Goal: Transaction & Acquisition: Purchase product/service

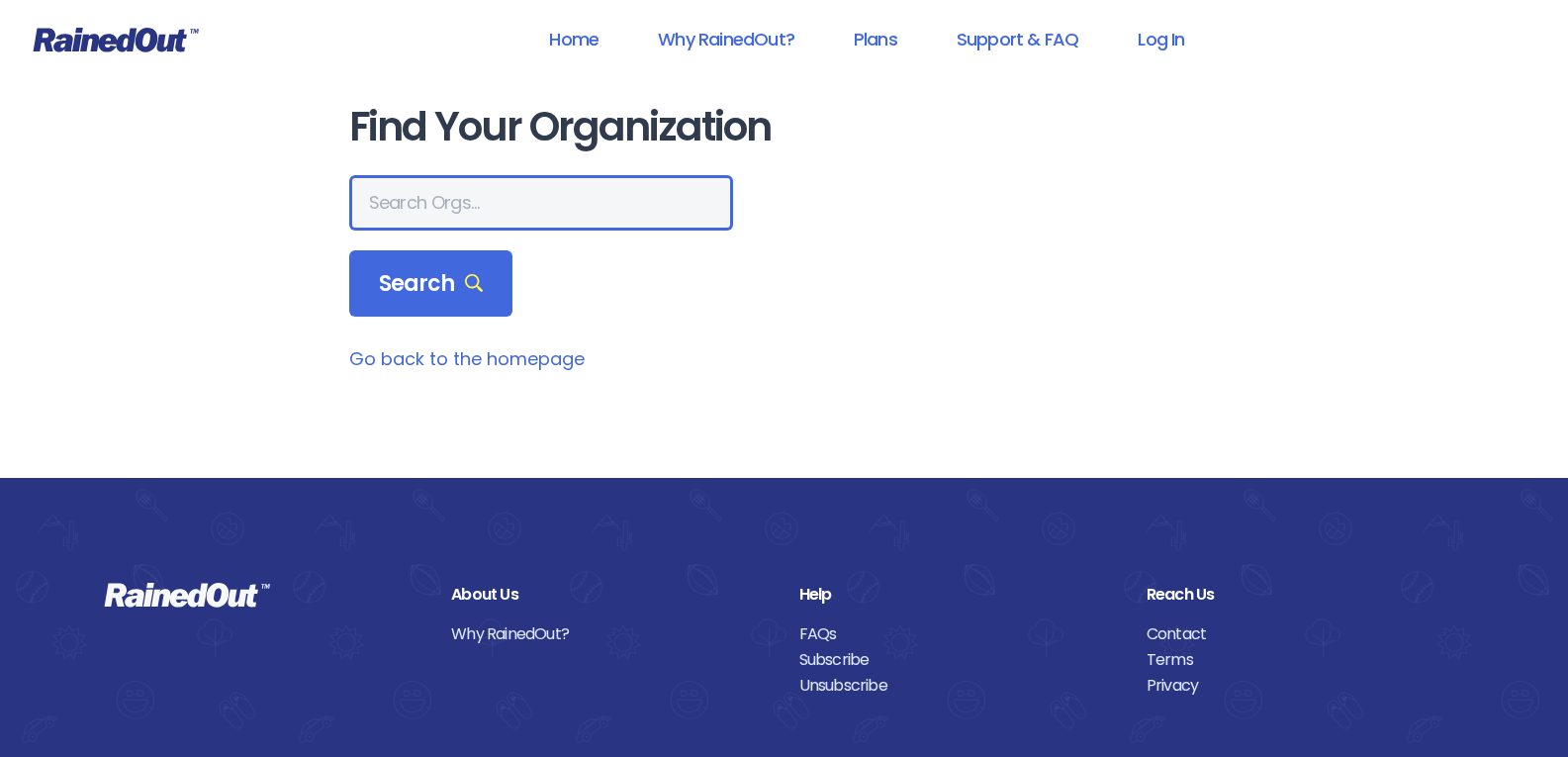
click at [506, 201] on input "text" at bounding box center [541, 203] width 384 height 56
type input "san marcos"
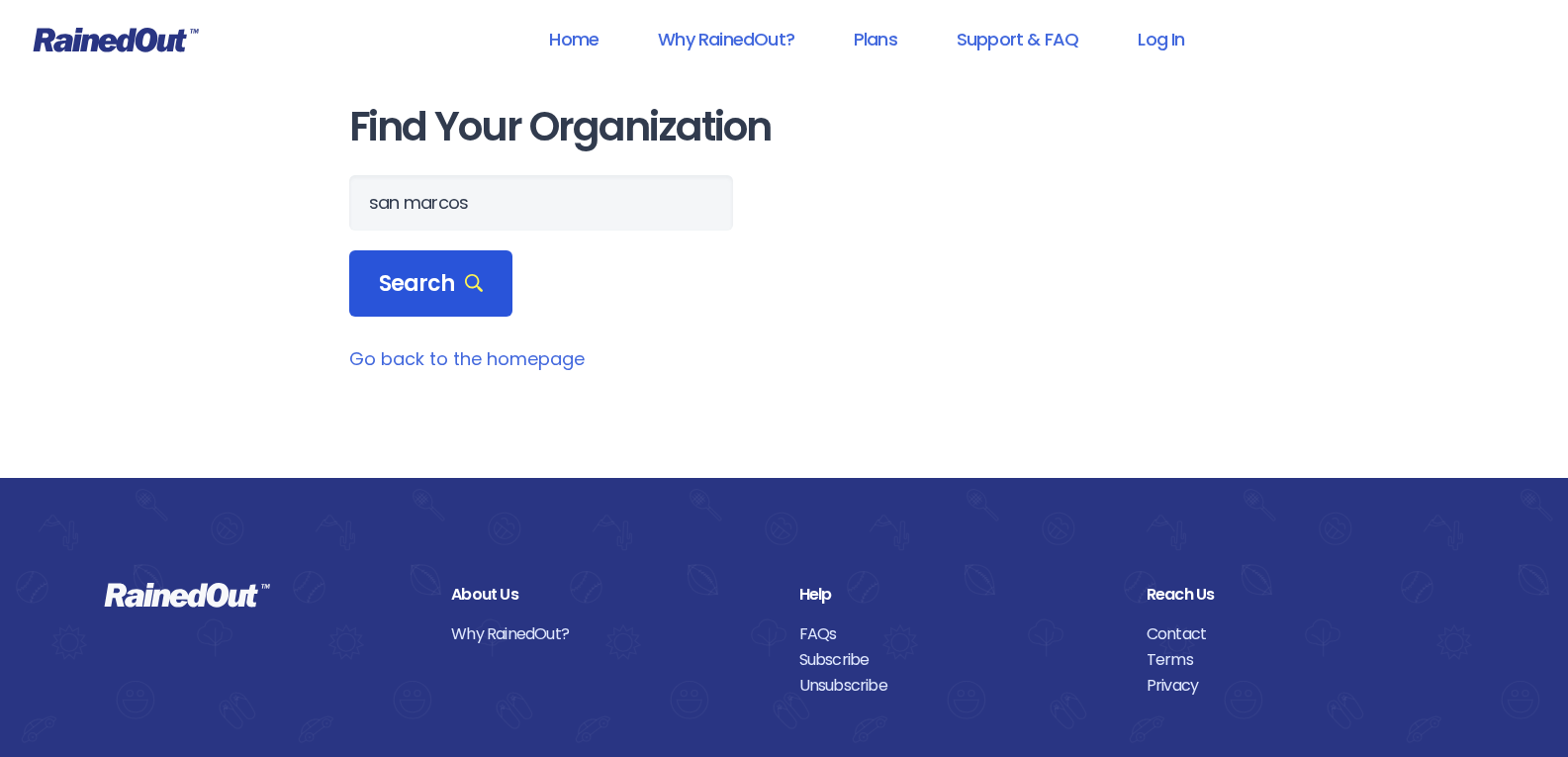
click at [430, 262] on div "Search" at bounding box center [431, 284] width 165 height 67
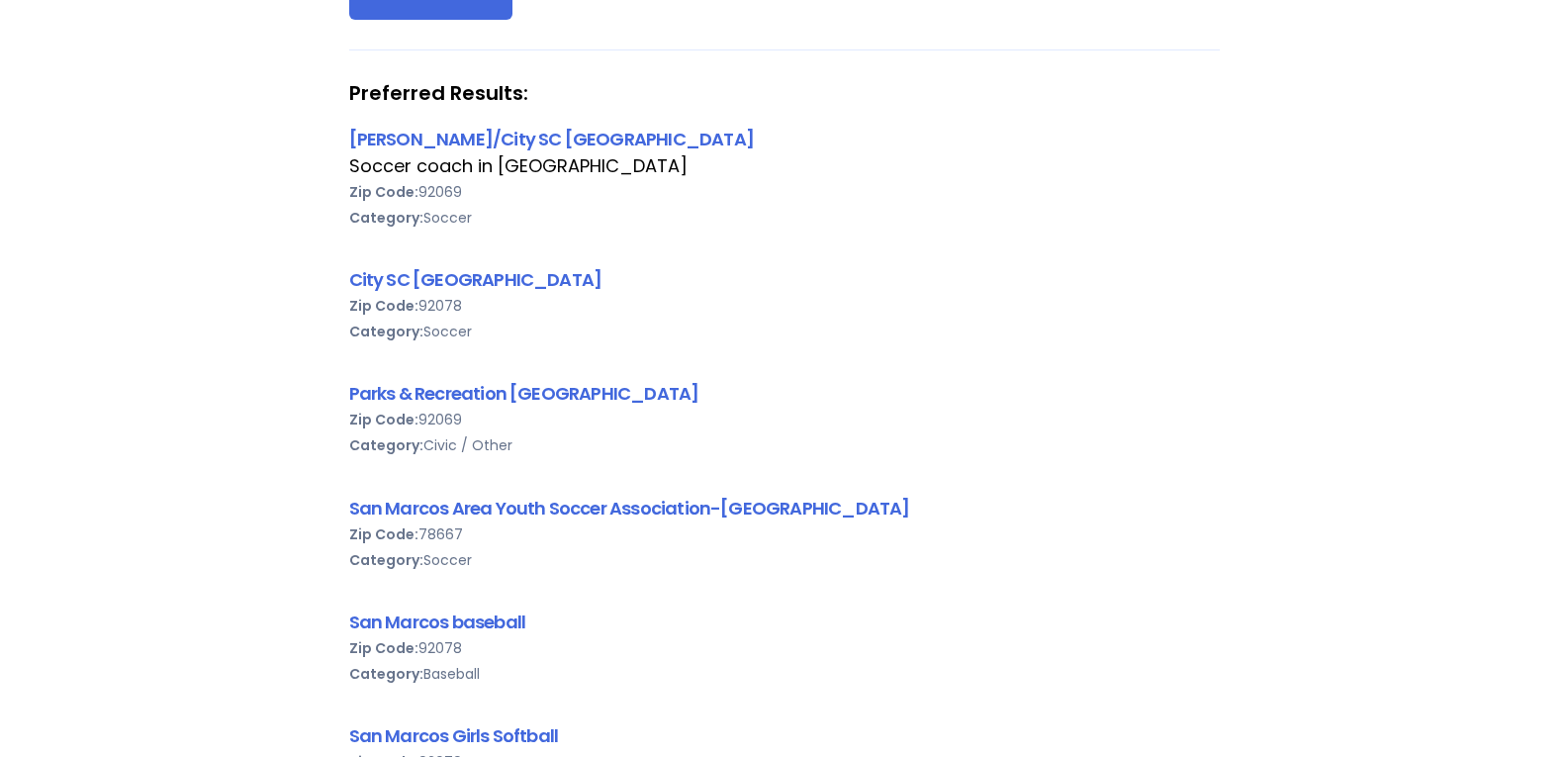
scroll to position [396, 0]
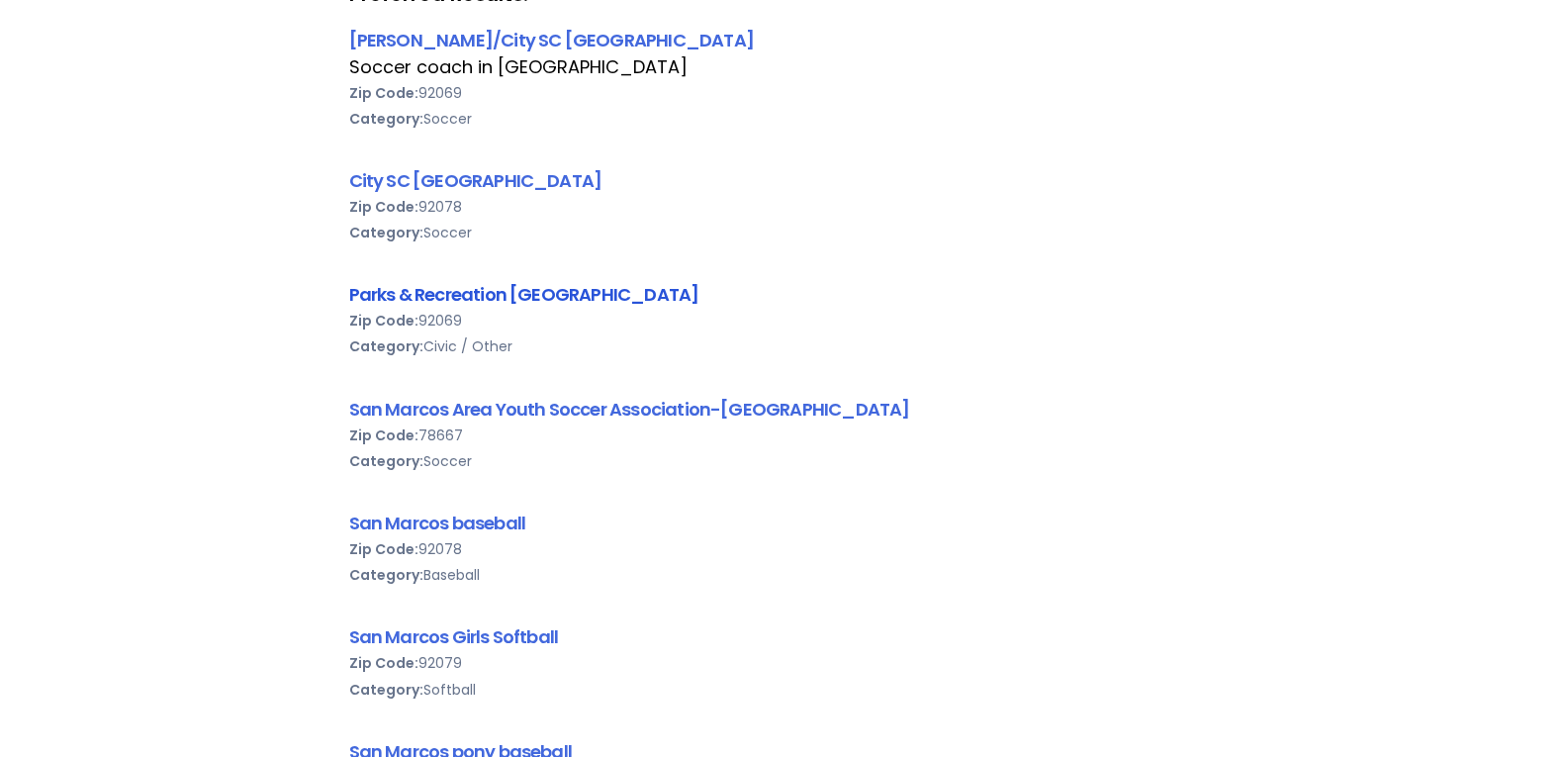
click at [482, 290] on link "Parks & Recreation [GEOGRAPHIC_DATA]" at bounding box center [524, 294] width 350 height 25
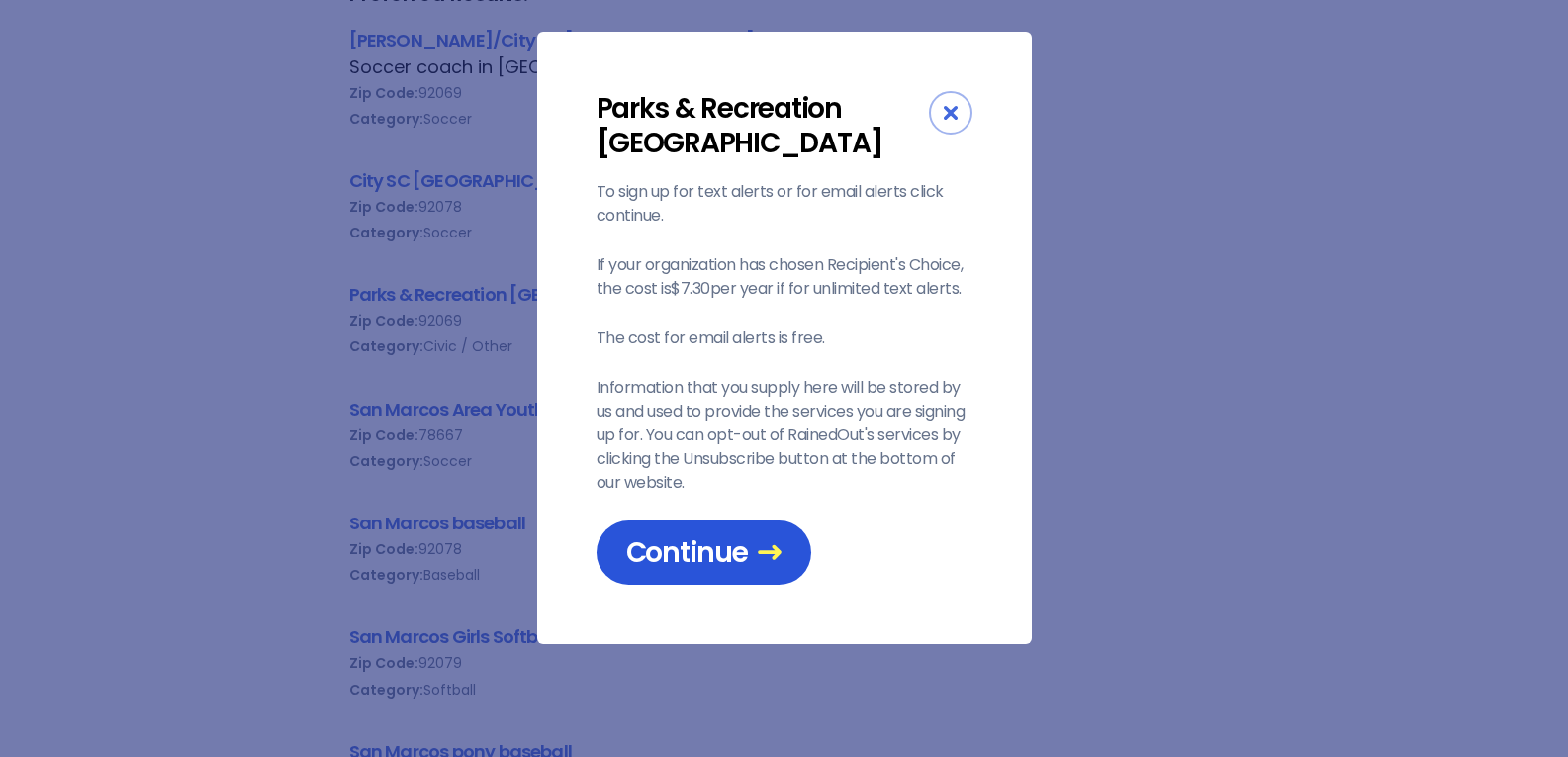
click at [679, 564] on span "Continue" at bounding box center [703, 553] width 156 height 35
click at [735, 550] on span "Continue" at bounding box center [703, 553] width 156 height 35
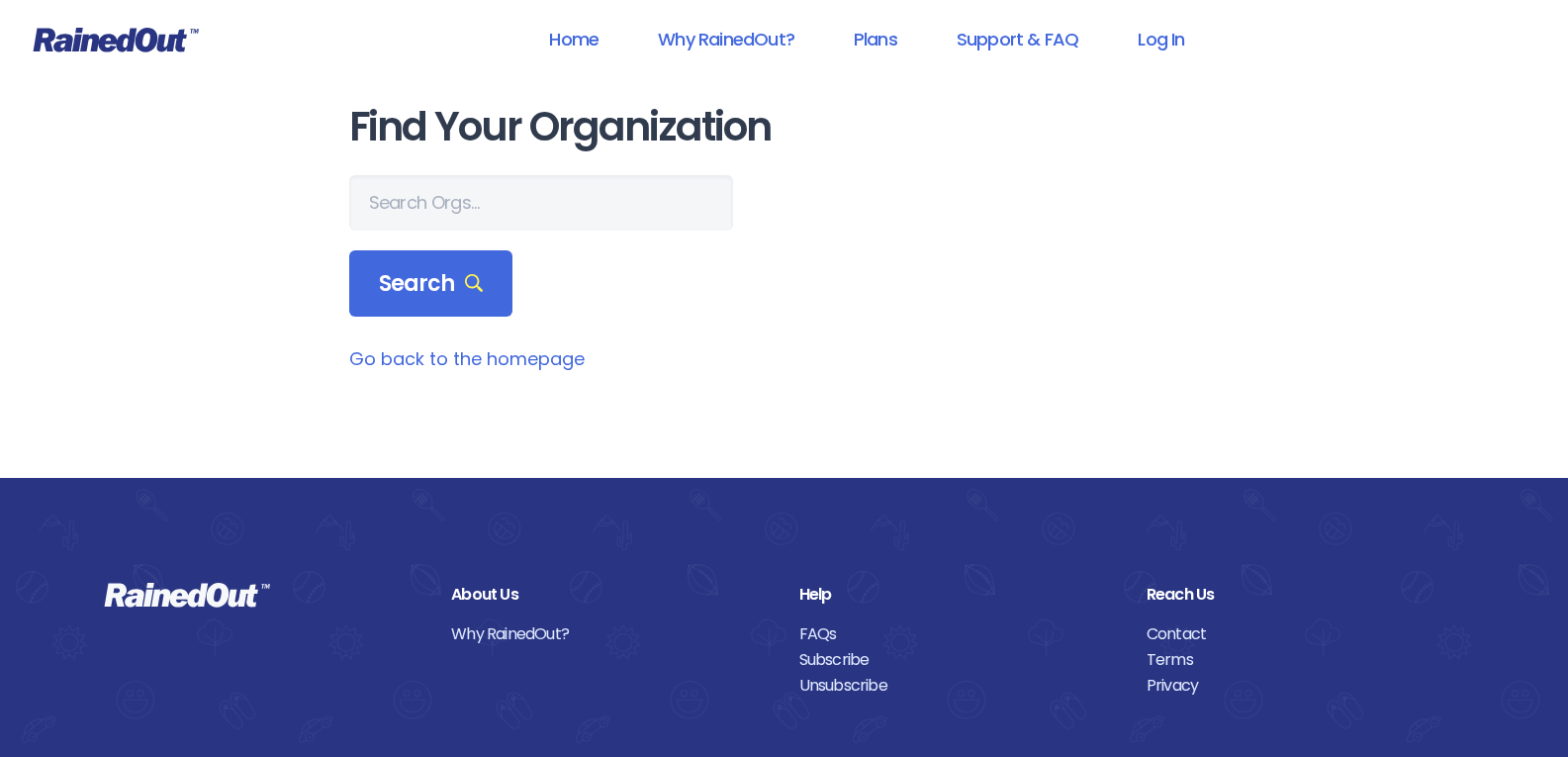
scroll to position [131, 0]
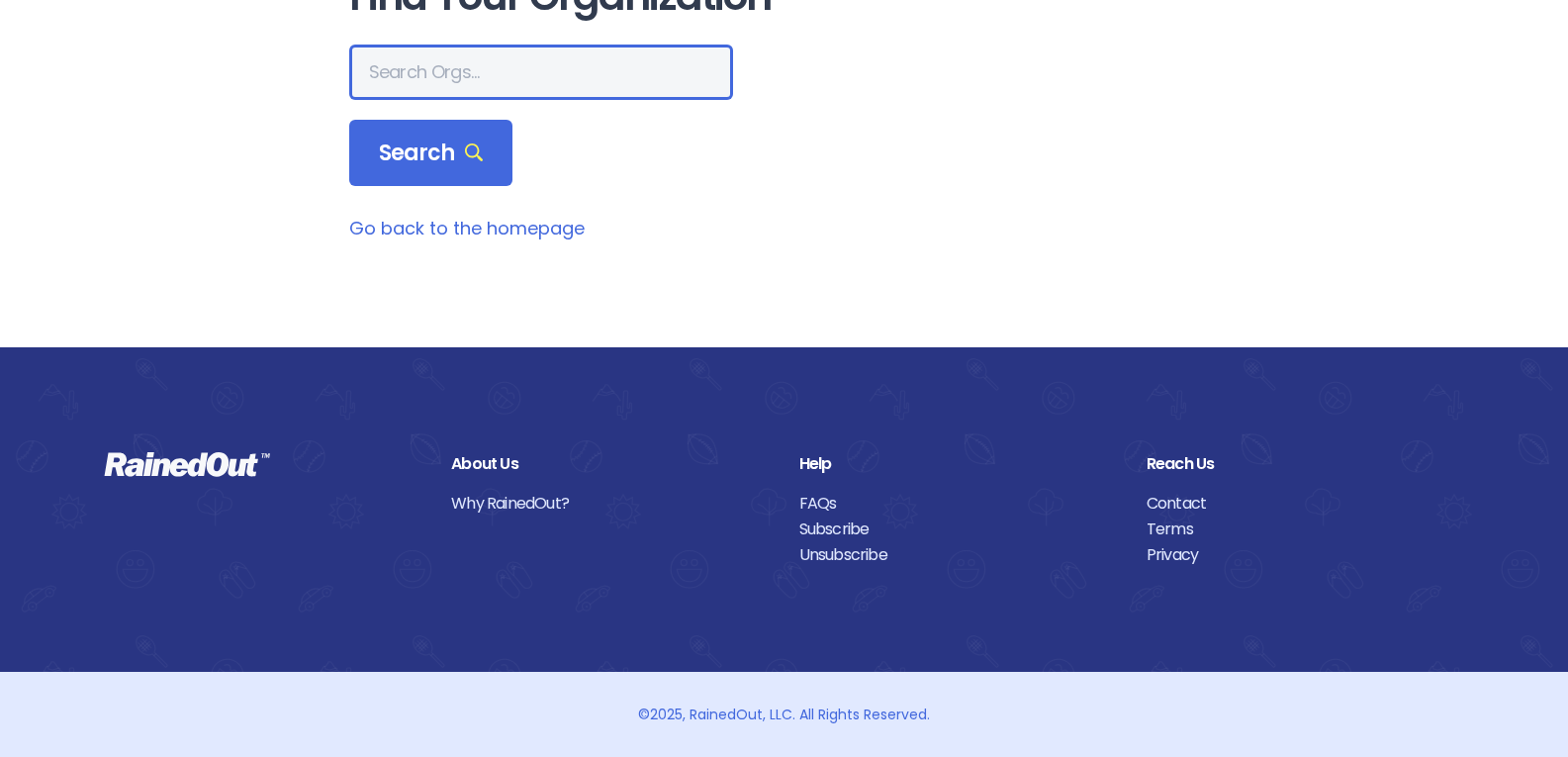
click at [481, 72] on input "text" at bounding box center [541, 72] width 384 height 56
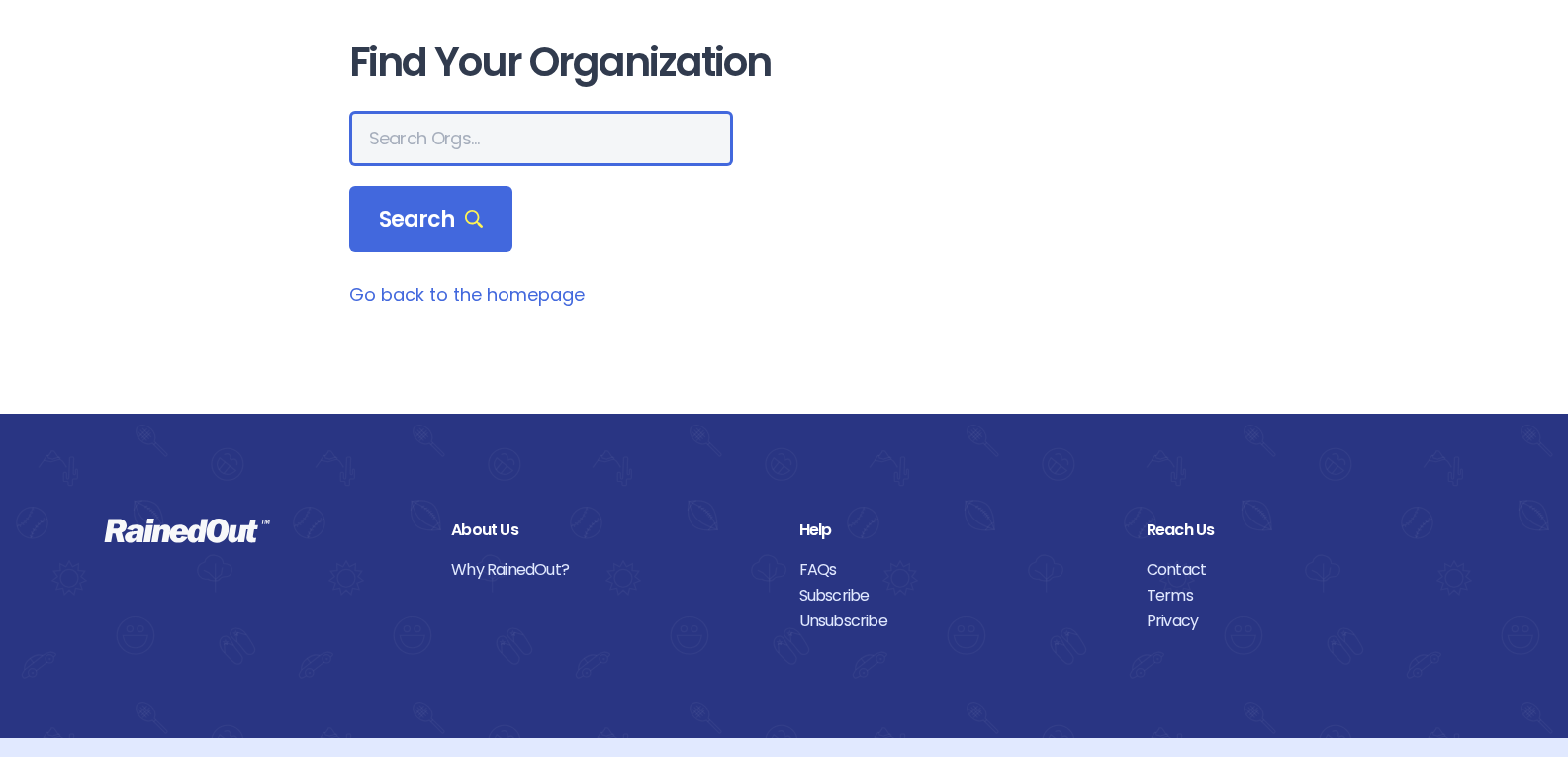
scroll to position [32, 0]
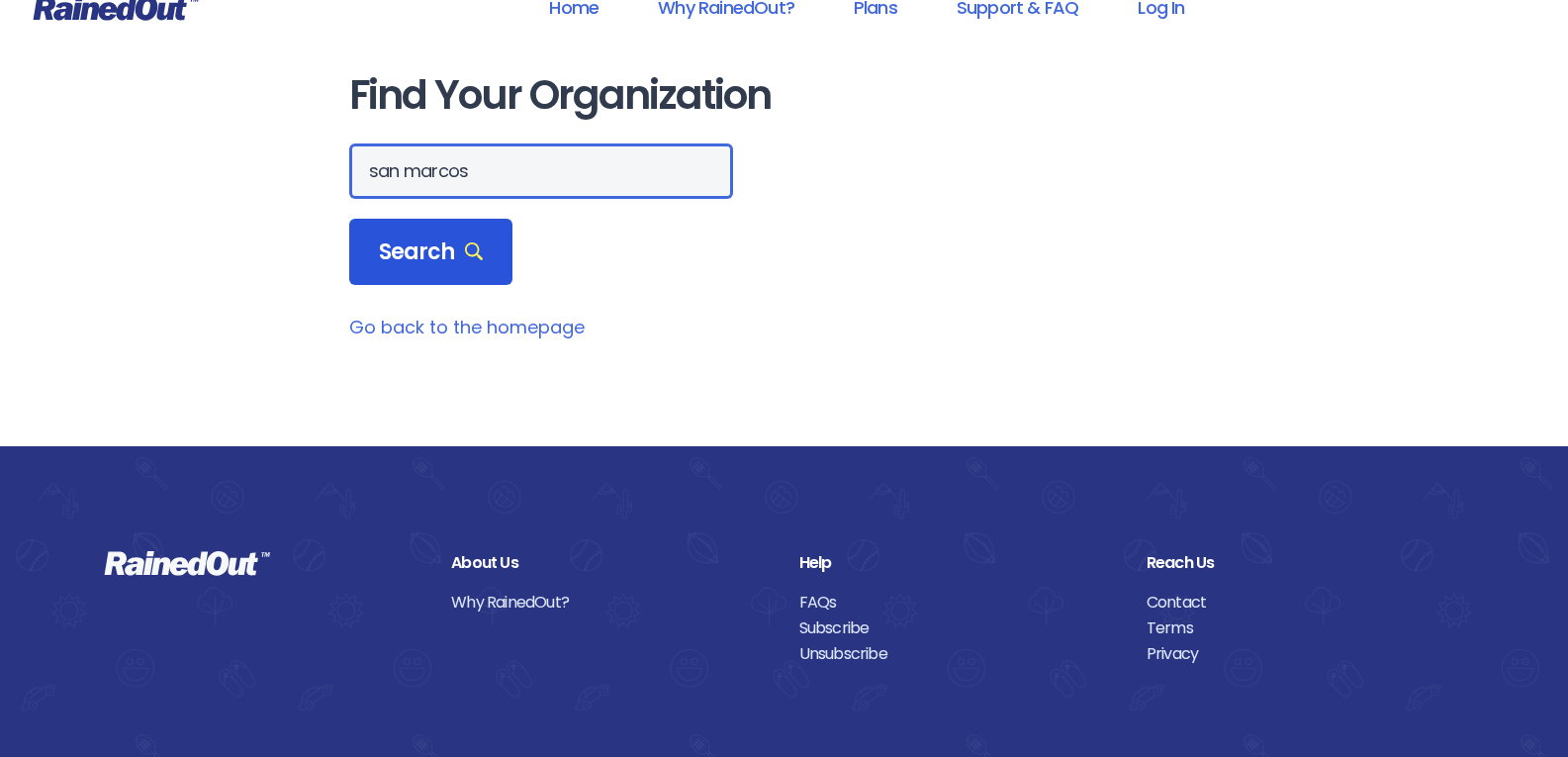
type input "san marcos"
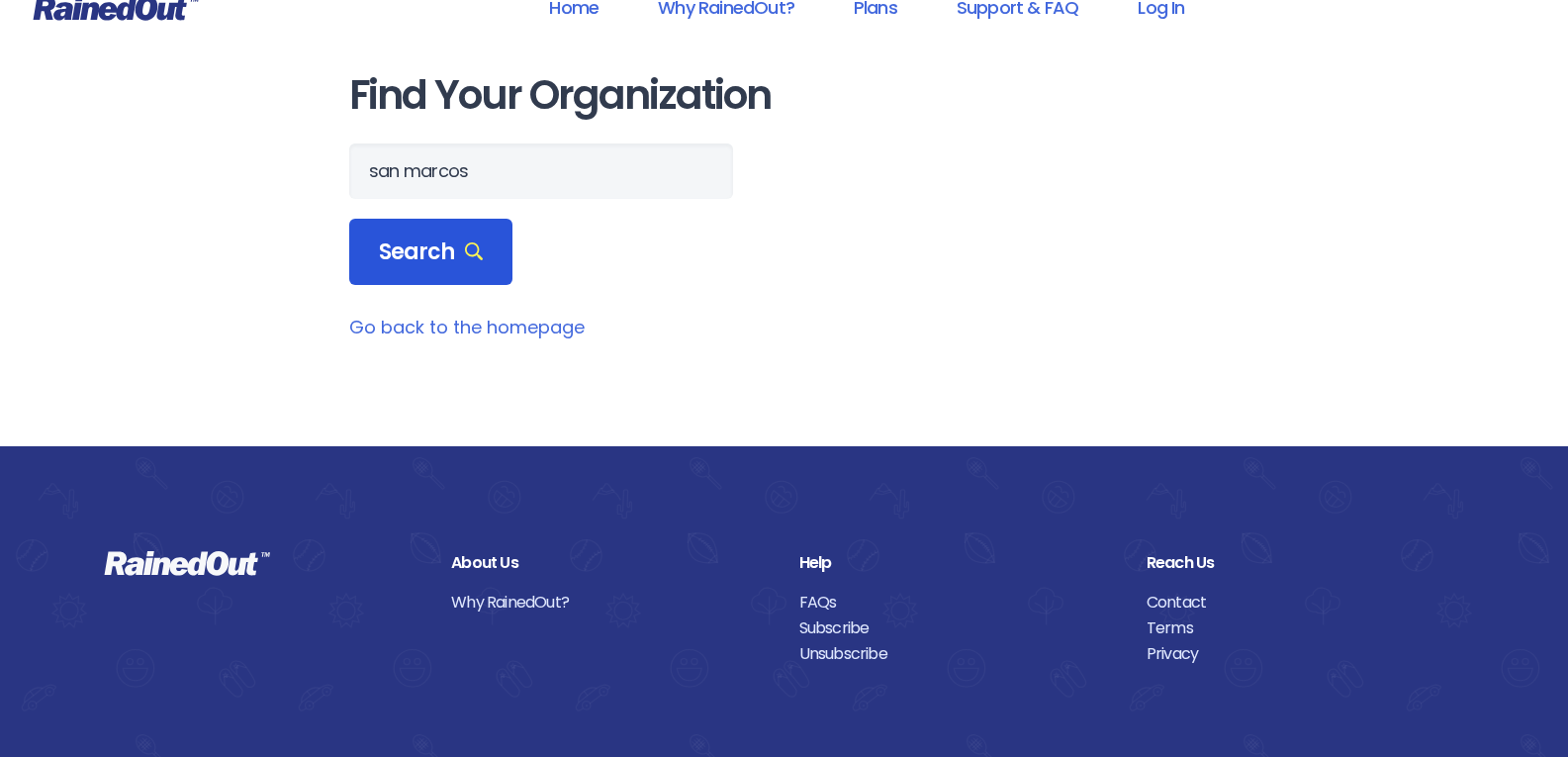
click at [375, 266] on div "Search" at bounding box center [431, 252] width 165 height 67
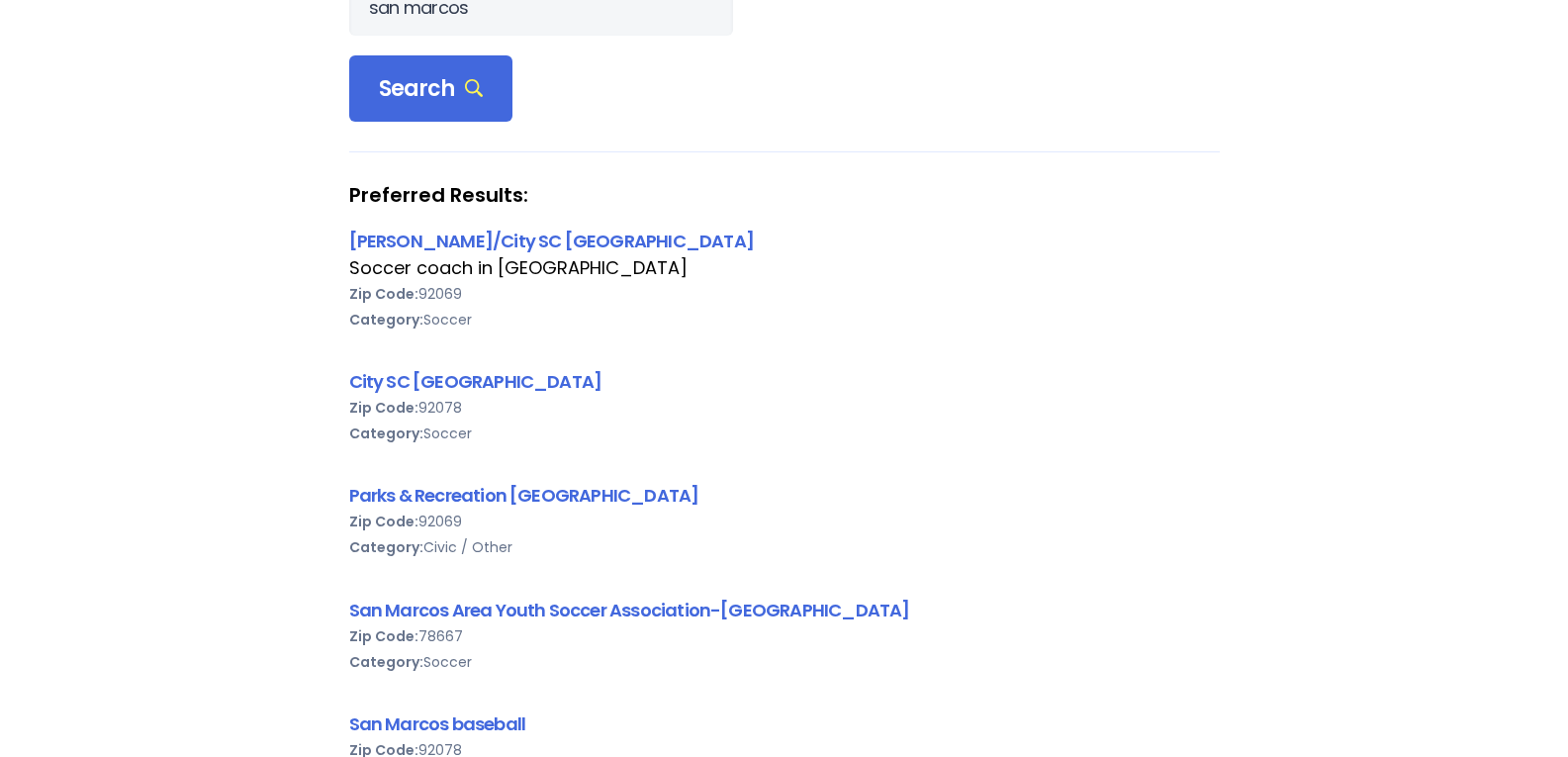
scroll to position [229, 0]
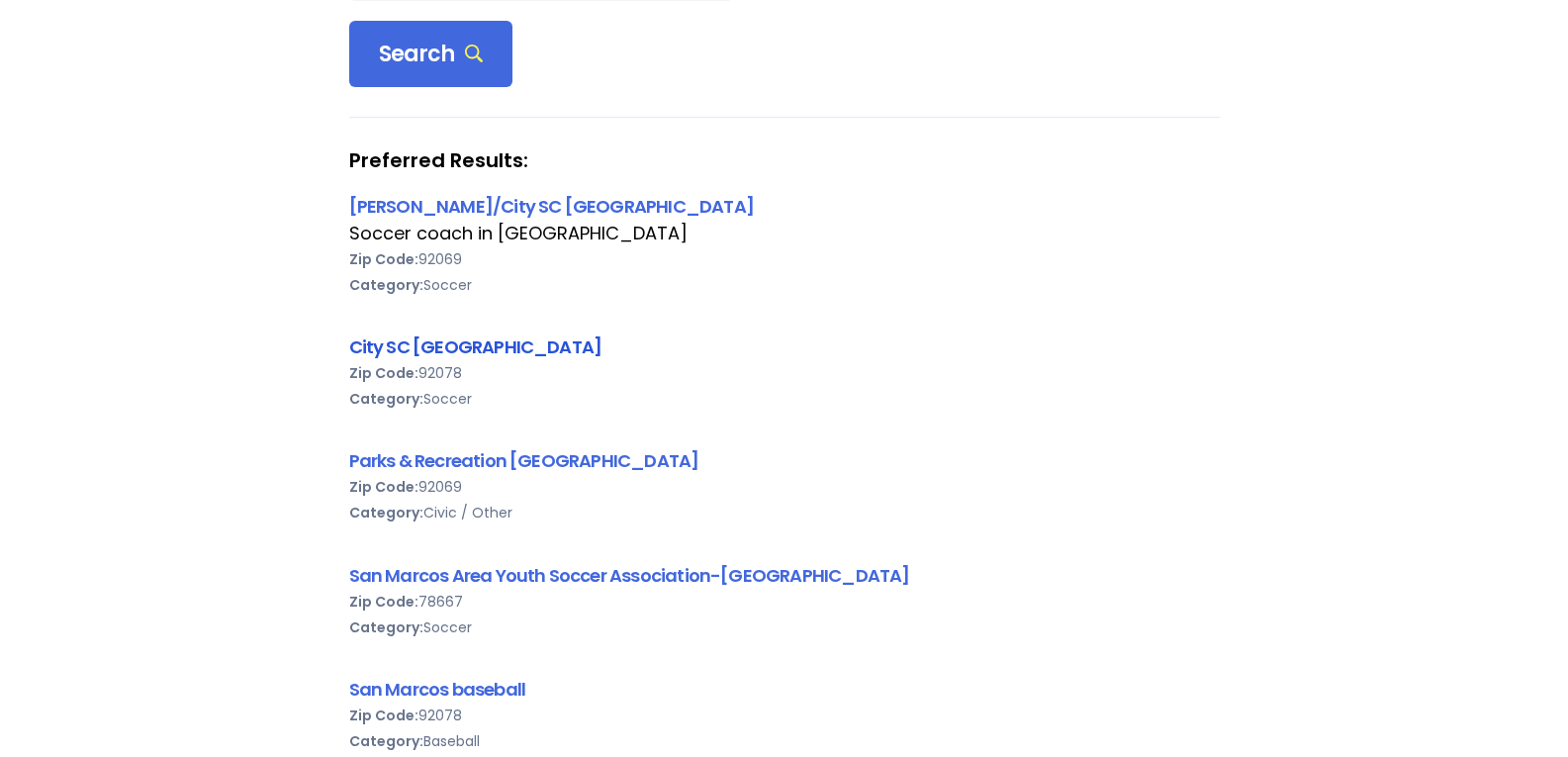
click at [462, 347] on link "City SC [GEOGRAPHIC_DATA]" at bounding box center [475, 346] width 253 height 25
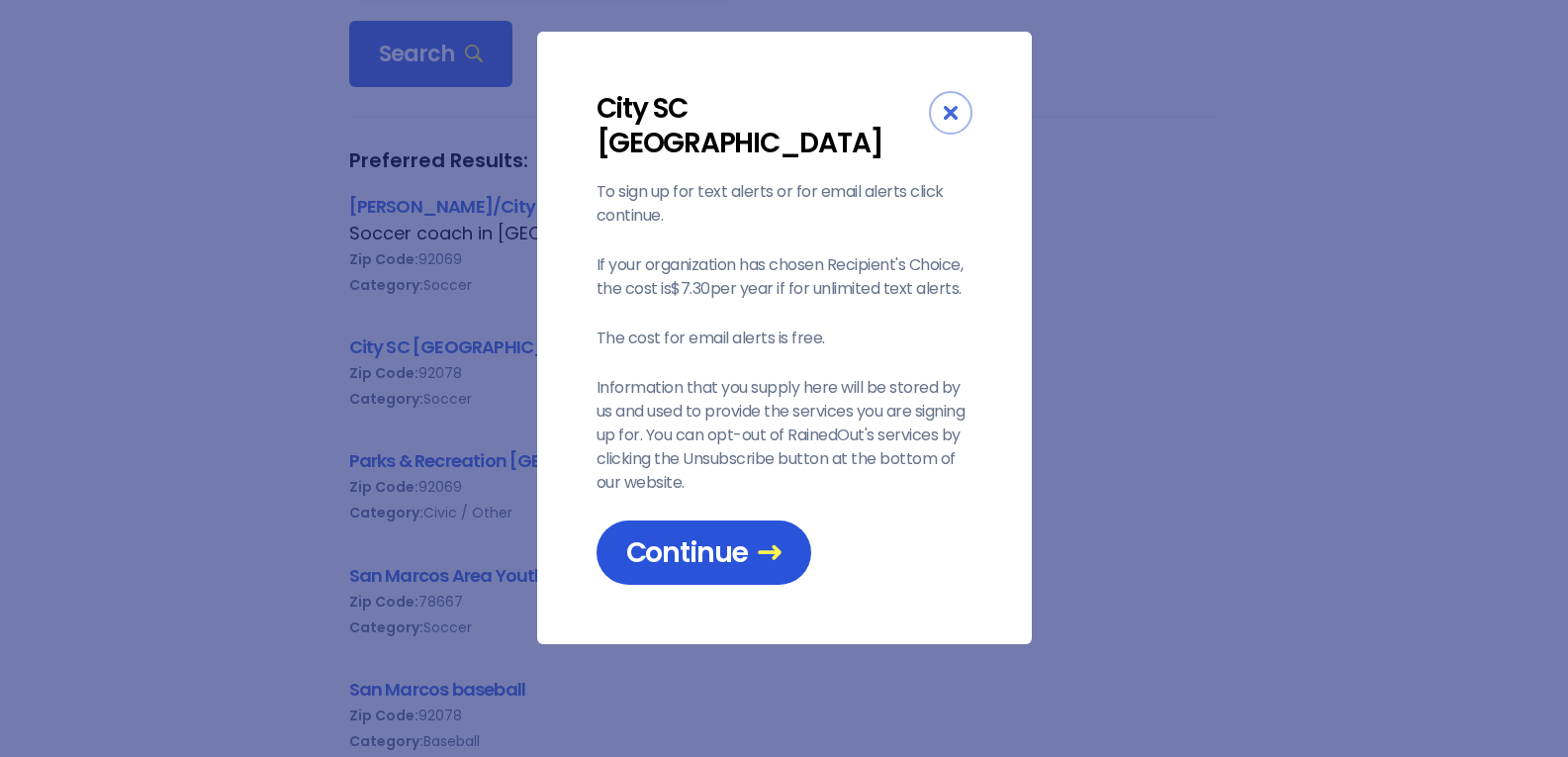
click at [758, 541] on icon at bounding box center [770, 553] width 24 height 24
